Goal: Obtain resource: Obtain resource

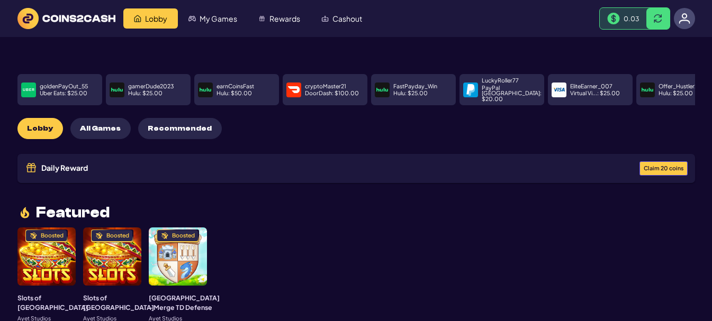
click at [650, 166] on span "Claim 20 coins" at bounding box center [664, 169] width 40 height 6
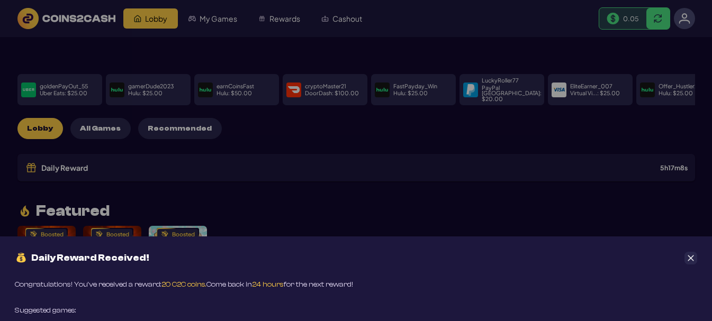
click at [632, 193] on div "Daily Reward Received! Congratulations! You’ve received a reward: 20 C2C coins.…" at bounding box center [356, 160] width 712 height 321
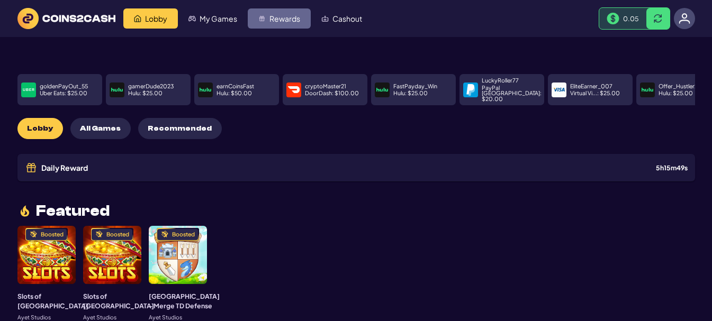
click at [291, 16] on span "Rewards" at bounding box center [285, 18] width 31 height 7
